Goal: Task Accomplishment & Management: Manage account settings

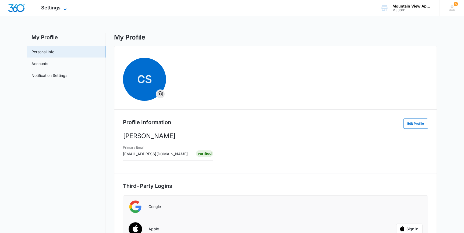
click at [44, 8] on span "Settings" at bounding box center [50, 8] width 19 height 6
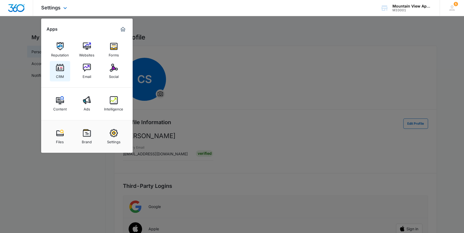
click at [60, 70] on img at bounding box center [60, 68] width 8 height 8
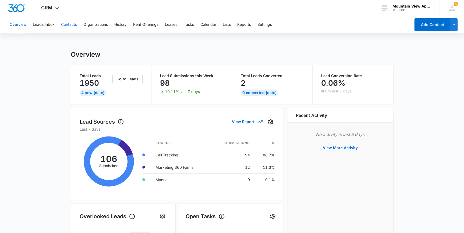
click at [68, 24] on button "Contacts" at bounding box center [69, 24] width 16 height 17
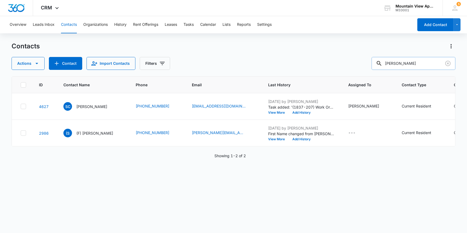
click at [394, 67] on input "cates" at bounding box center [414, 63] width 84 height 13
click at [398, 64] on input "cates" at bounding box center [414, 63] width 84 height 13
click at [403, 62] on input "cates" at bounding box center [414, 63] width 84 height 13
type input "c"
type input "fuller"
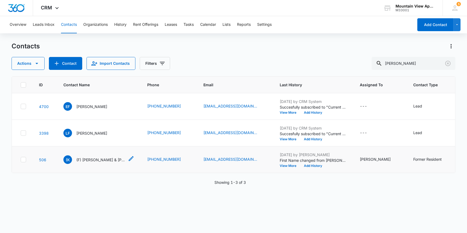
click at [98, 159] on p "(F) Konnar Fuller & Hayley Fincham (F)" at bounding box center [100, 160] width 48 height 6
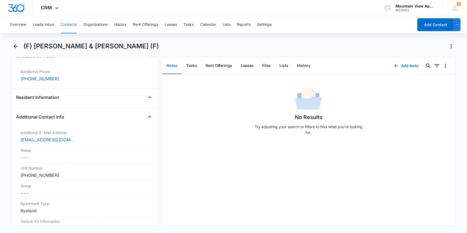
scroll to position [415, 0]
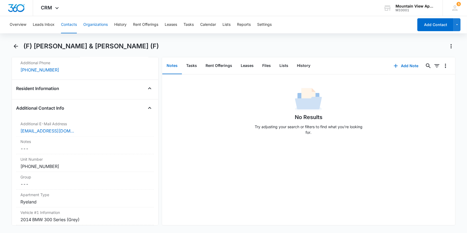
drag, startPoint x: 66, startPoint y: 23, endPoint x: 84, endPoint y: 26, distance: 18.4
click at [67, 23] on button "Contacts" at bounding box center [69, 24] width 16 height 17
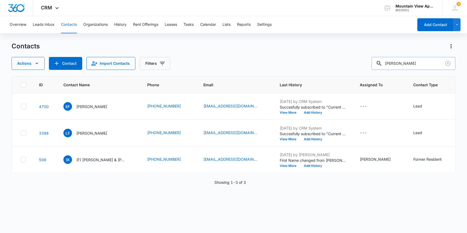
drag, startPoint x: 416, startPoint y: 64, endPoint x: 392, endPoint y: 69, distance: 24.2
click at [392, 69] on input "fuller" at bounding box center [414, 63] width 84 height 13
type input "gwilliam"
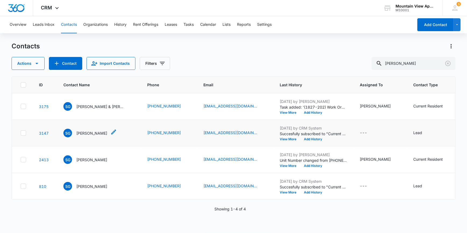
click at [80, 133] on p "Sophie Gwilliam" at bounding box center [91, 133] width 31 height 6
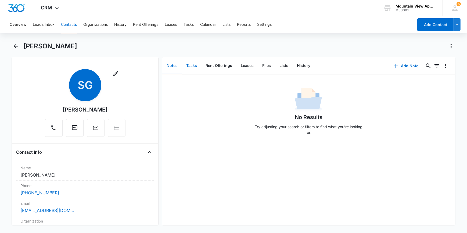
click at [192, 63] on button "Tasks" at bounding box center [191, 66] width 19 height 17
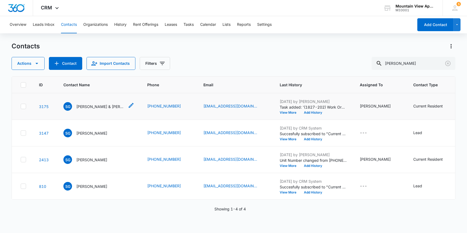
click at [120, 105] on p "Sophie Gwilliam & Mitchell Gowing" at bounding box center [100, 107] width 48 height 6
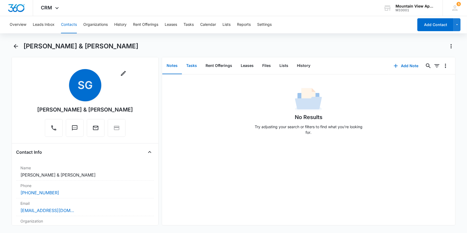
click at [190, 66] on button "Tasks" at bounding box center [191, 66] width 19 height 17
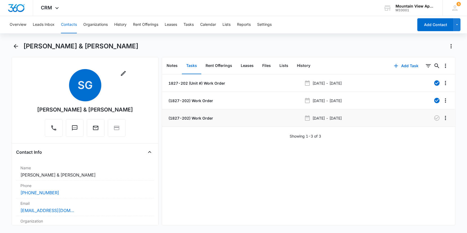
click at [199, 119] on p "(1827-202) Work Order" at bounding box center [191, 118] width 46 height 6
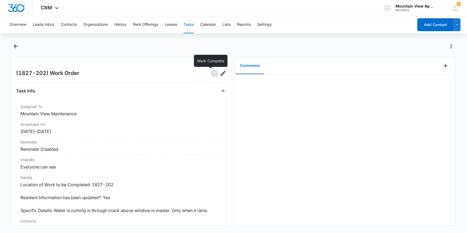
click at [212, 73] on icon "button" at bounding box center [214, 73] width 6 height 6
click at [212, 73] on icon "button" at bounding box center [214, 73] width 5 height 5
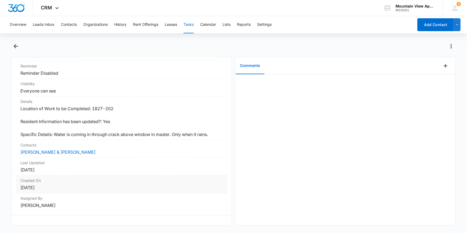
scroll to position [80, 0]
click at [249, 65] on button "Comments" at bounding box center [250, 66] width 29 height 17
click at [443, 66] on icon "Add Comment" at bounding box center [446, 66] width 6 height 6
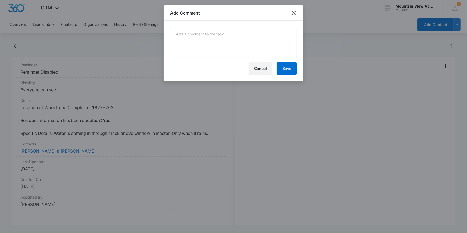
click at [255, 72] on button "Cancel" at bounding box center [261, 68] width 24 height 13
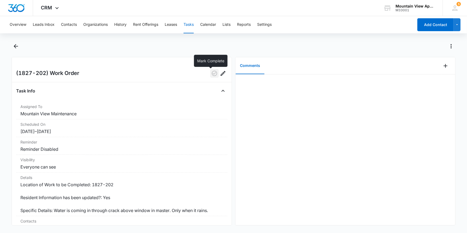
click at [211, 74] on icon "button" at bounding box center [214, 73] width 6 height 6
click at [212, 74] on icon "button" at bounding box center [214, 73] width 5 height 5
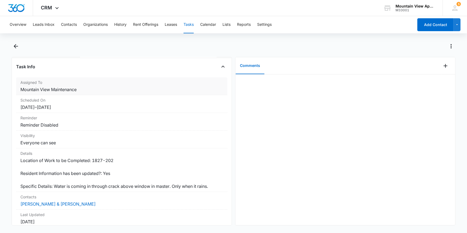
scroll to position [24, 0]
click at [24, 106] on dd "8/26/25 – 8/29/25" at bounding box center [121, 107] width 203 height 6
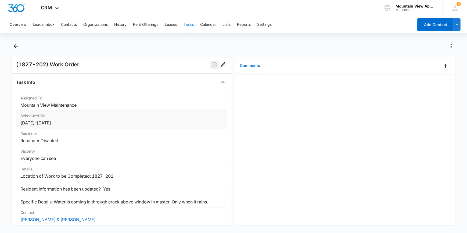
scroll to position [0, 0]
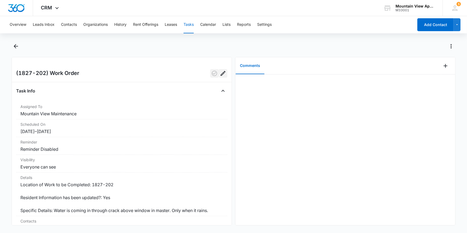
click at [221, 73] on icon "Edit" at bounding box center [223, 73] width 5 height 5
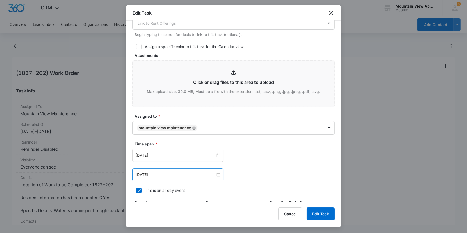
scroll to position [266, 0]
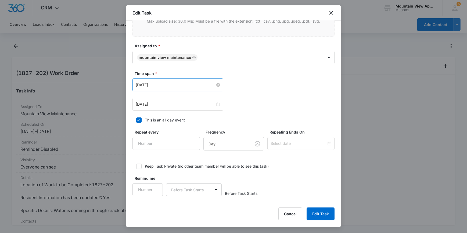
click at [143, 85] on input "Aug 26, 2025" at bounding box center [176, 85] width 80 height 6
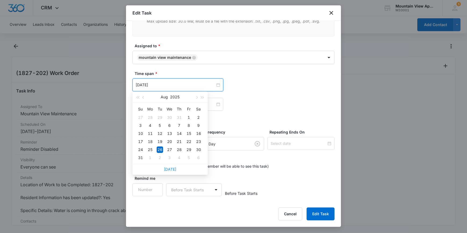
click at [168, 170] on link "Today" at bounding box center [170, 169] width 12 height 5
type input "Sep 3, 2025"
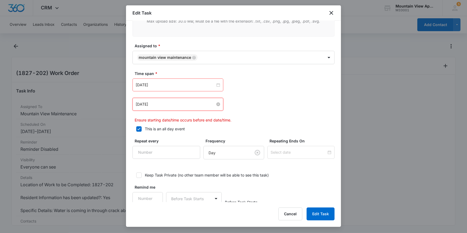
click at [156, 104] on input "Aug 29, 2025" at bounding box center [176, 104] width 80 height 6
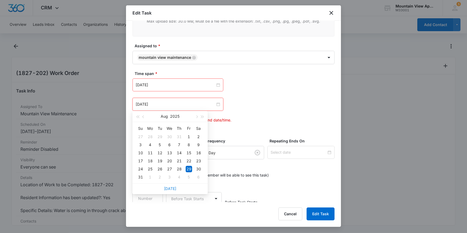
click at [167, 190] on link "Today" at bounding box center [170, 188] width 12 height 5
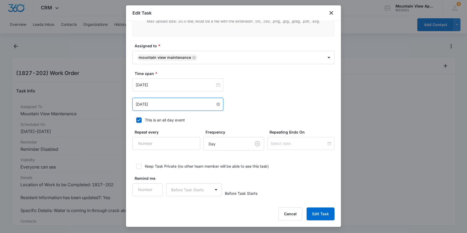
click at [165, 102] on input "Sep 3, 2025" at bounding box center [176, 104] width 80 height 6
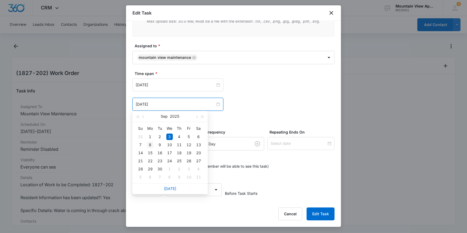
type input "Sep 8, 2025"
click at [150, 145] on div "8" at bounding box center [150, 145] width 6 height 6
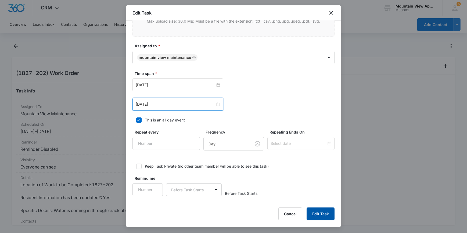
click at [312, 211] on button "Edit Task" at bounding box center [321, 214] width 28 height 13
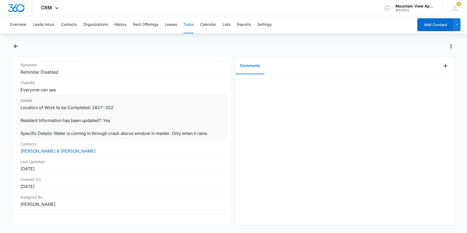
scroll to position [0, 0]
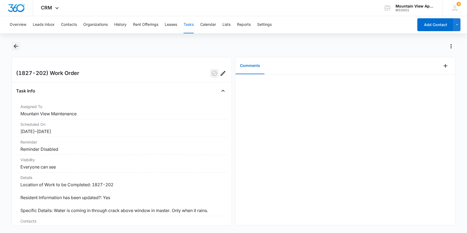
click at [17, 45] on icon "Back" at bounding box center [16, 46] width 6 height 6
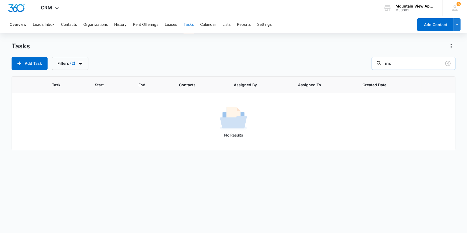
drag, startPoint x: 403, startPoint y: 65, endPoint x: 382, endPoint y: 66, distance: 21.3
click at [382, 66] on div "mis" at bounding box center [414, 63] width 84 height 13
type input "gwilliam"
click at [72, 24] on button "Contacts" at bounding box center [69, 24] width 16 height 17
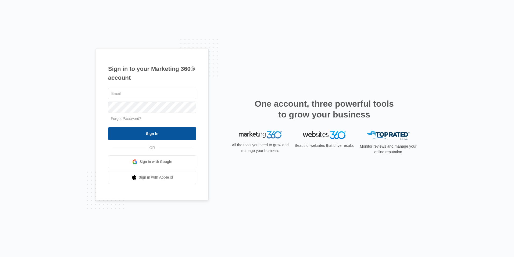
type input "[EMAIL_ADDRESS][DOMAIN_NAME]"
click at [139, 130] on input "Sign In" at bounding box center [152, 133] width 88 height 13
